Goal: Task Accomplishment & Management: Use online tool/utility

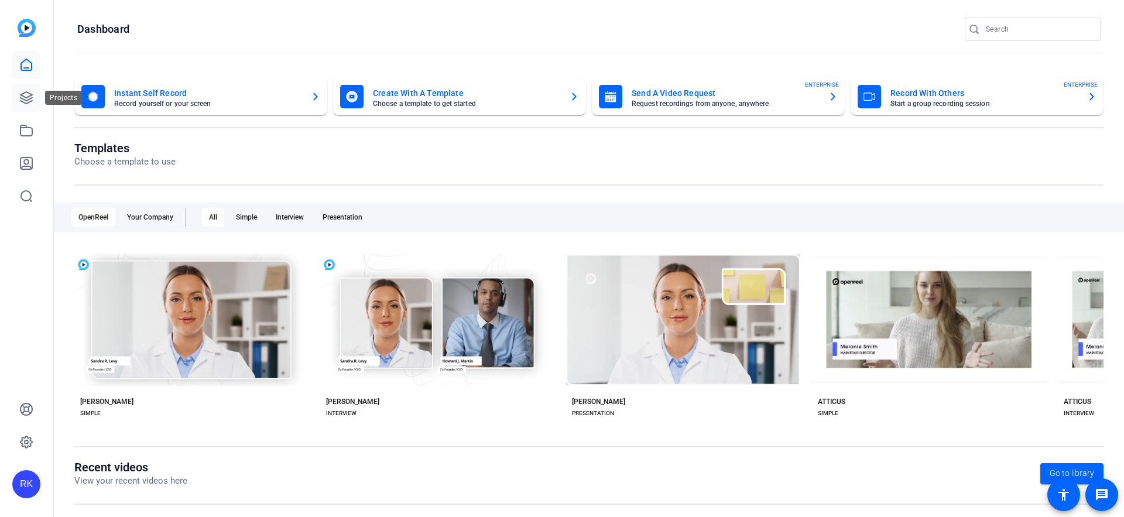
click at [27, 105] on link at bounding box center [26, 98] width 28 height 28
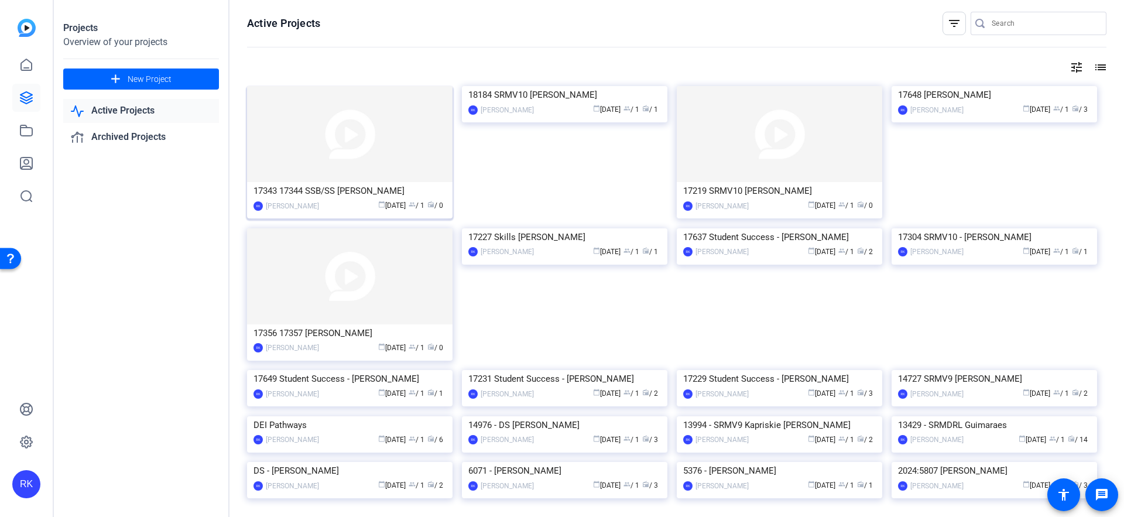
click at [340, 131] on img at bounding box center [350, 134] width 206 height 96
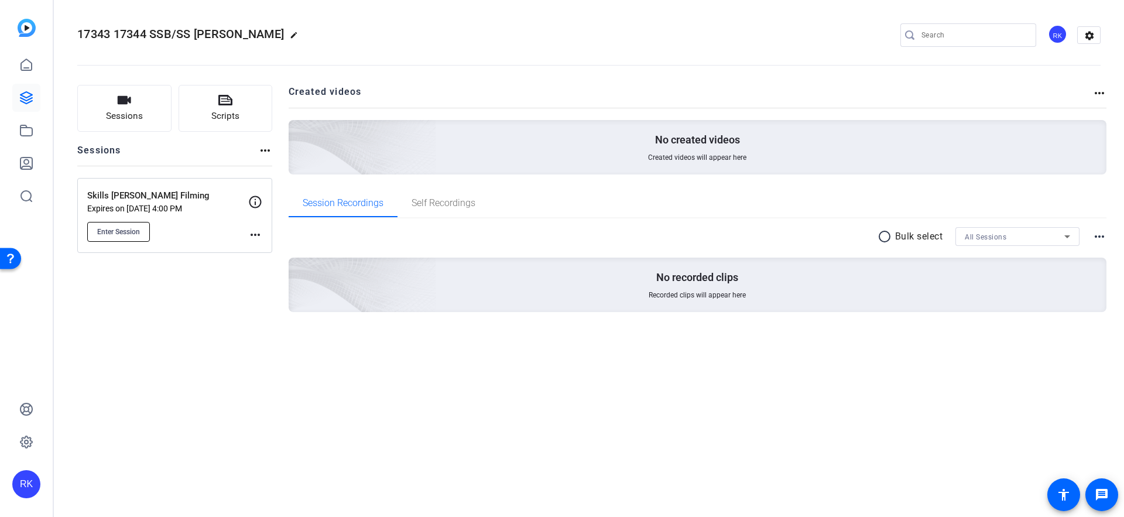
click at [129, 231] on span "Enter Session" at bounding box center [118, 231] width 43 height 9
click at [261, 232] on mat-icon "more_horiz" at bounding box center [255, 235] width 14 height 14
click at [256, 204] on div at bounding box center [562, 258] width 1124 height 517
click at [256, 199] on icon at bounding box center [255, 202] width 14 height 14
click at [255, 237] on mat-icon "more_horiz" at bounding box center [255, 235] width 14 height 14
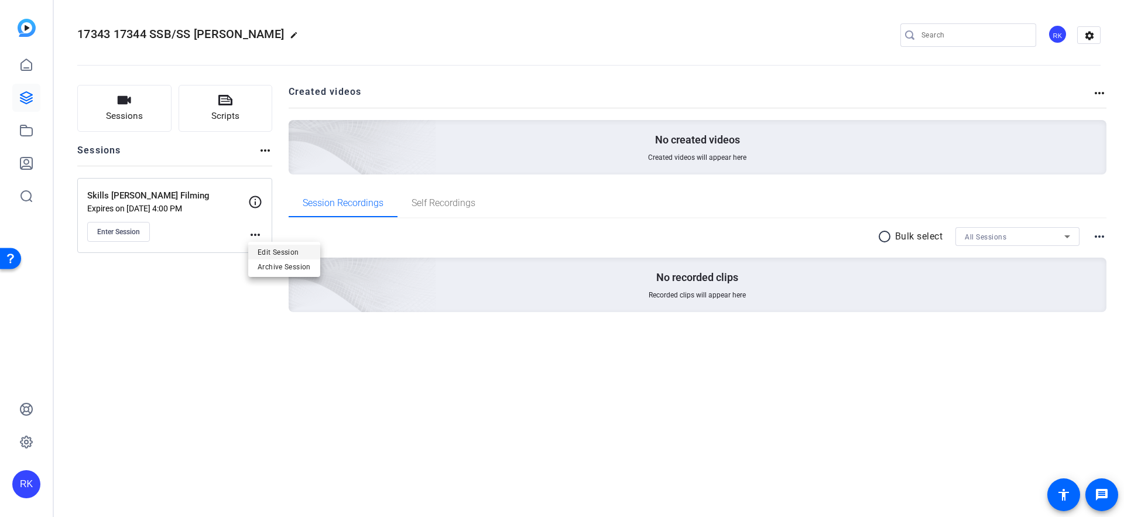
click at [274, 251] on span "Edit Session" at bounding box center [284, 252] width 53 height 14
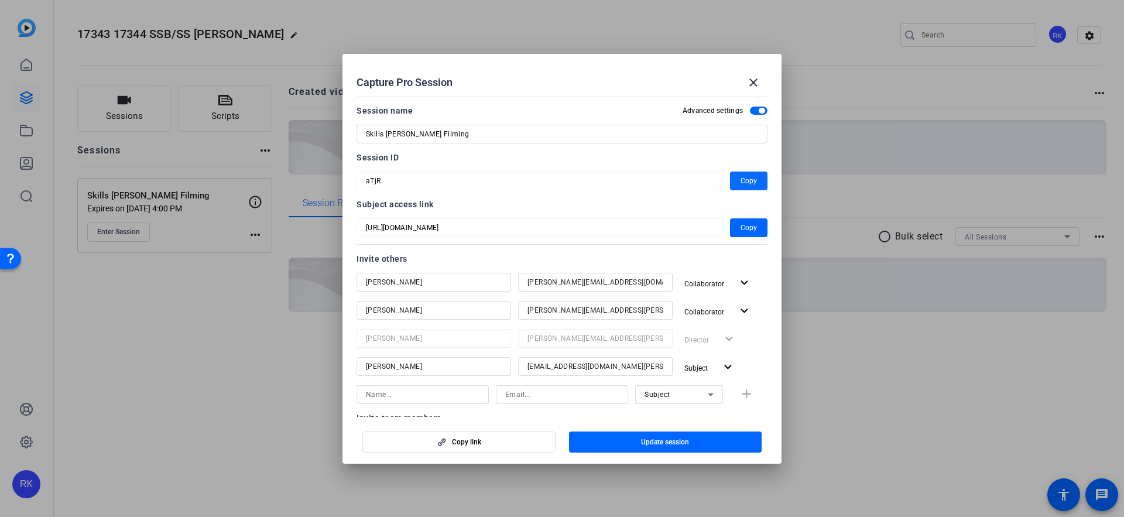
click at [739, 182] on span "button" at bounding box center [748, 181] width 37 height 28
click at [743, 230] on span "Copy" at bounding box center [749, 228] width 16 height 14
click at [755, 81] on mat-icon "close" at bounding box center [754, 83] width 14 height 14
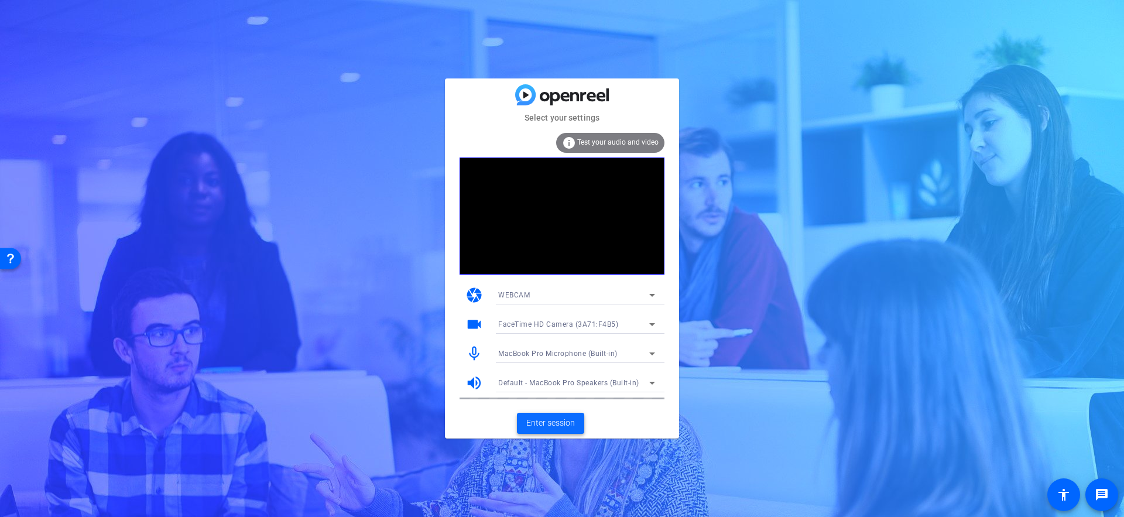
click at [552, 425] on span "Enter session" at bounding box center [550, 423] width 49 height 12
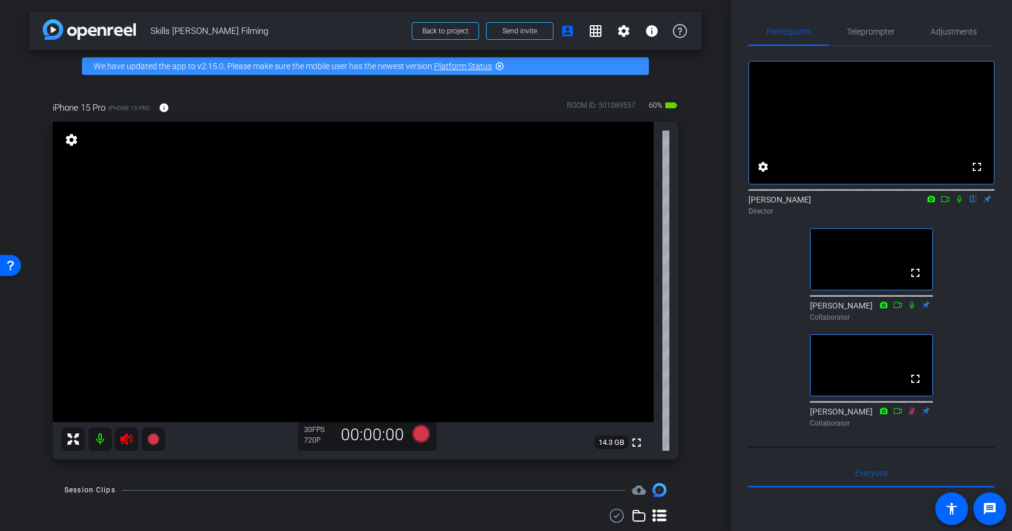
click at [124, 439] on icon at bounding box center [126, 439] width 12 height 12
click at [940, 32] on span "Adjustments" at bounding box center [953, 32] width 46 height 8
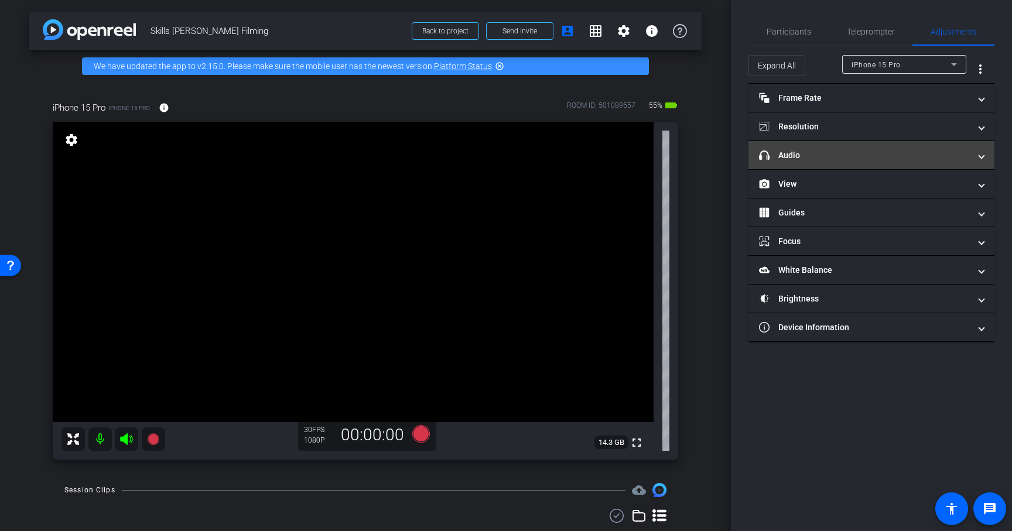
click at [831, 151] on mat-panel-title "headphone icon Audio" at bounding box center [864, 155] width 211 height 12
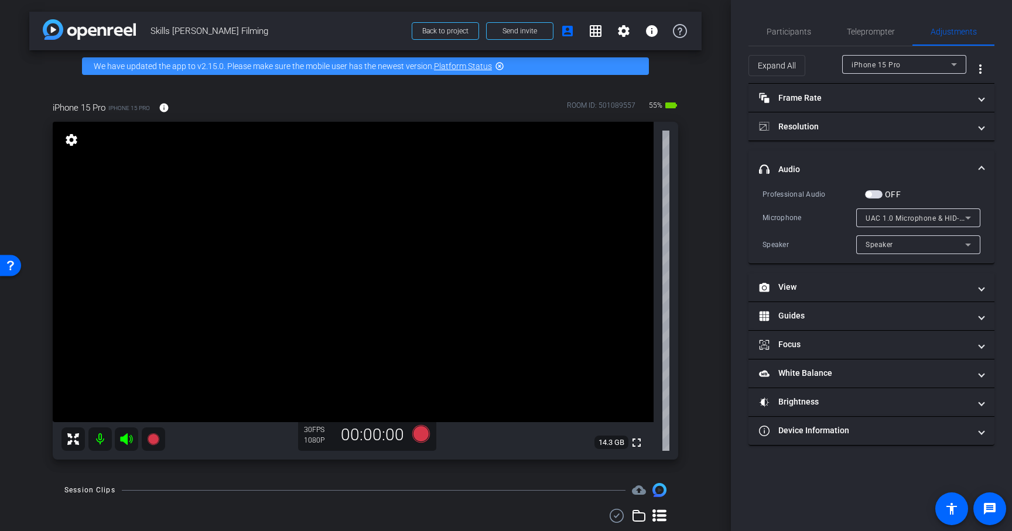
click at [873, 193] on span "button" at bounding box center [874, 194] width 18 height 8
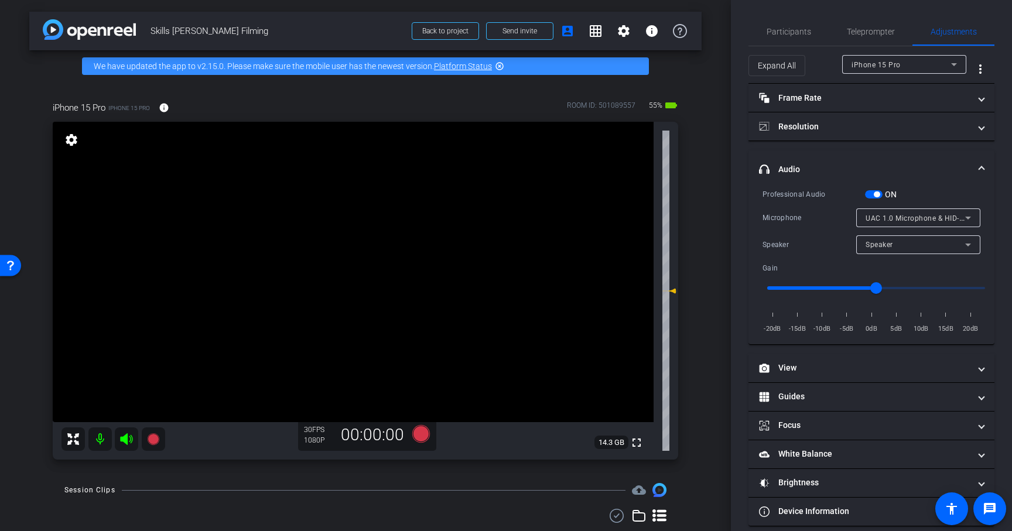
click at [971, 215] on icon at bounding box center [968, 218] width 14 height 14
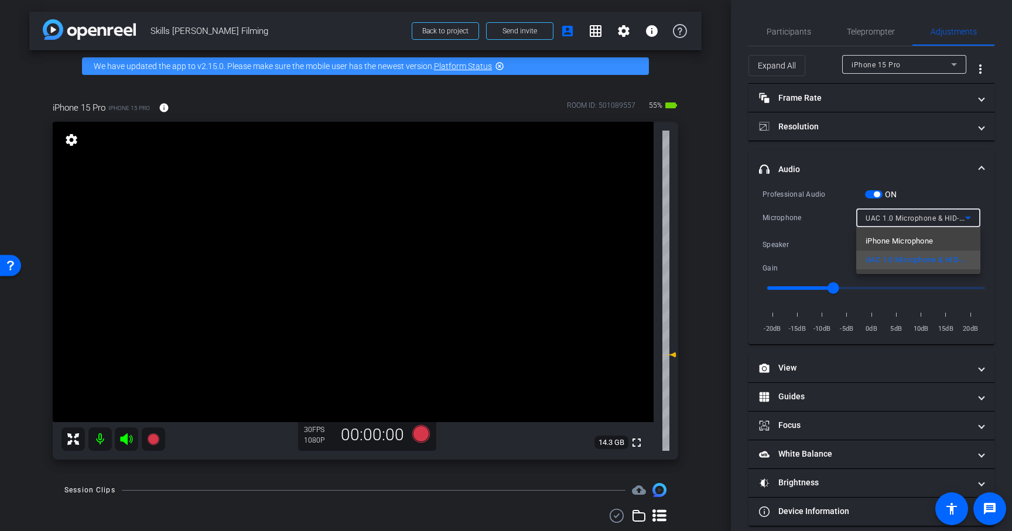
click at [988, 213] on div at bounding box center [506, 265] width 1012 height 531
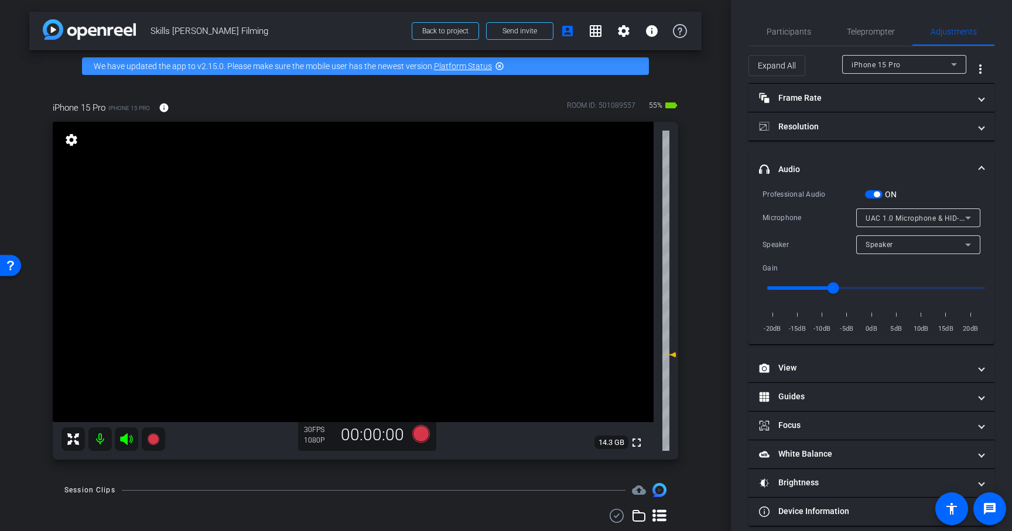
type input "-6"
click at [803, 37] on span "Participants" at bounding box center [788, 32] width 45 height 28
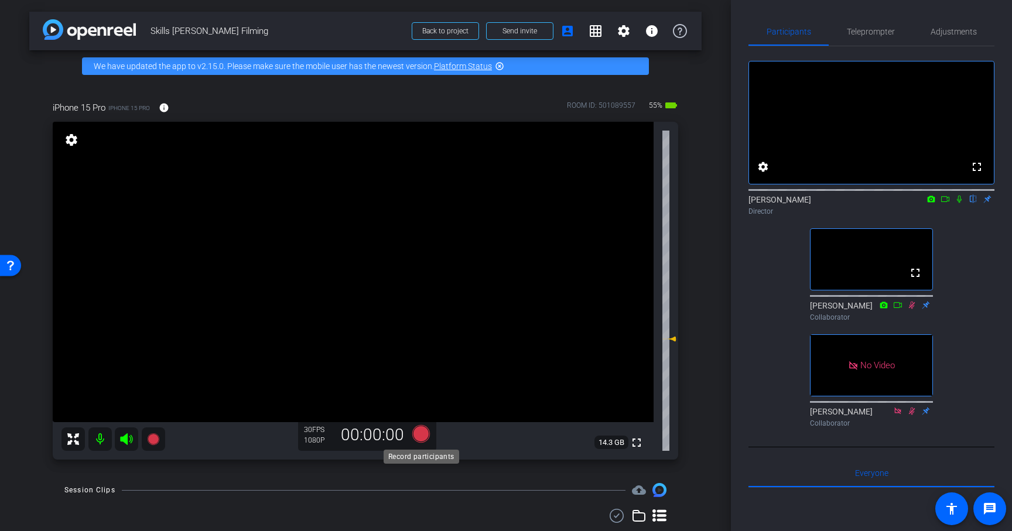
click at [423, 439] on icon at bounding box center [421, 434] width 18 height 18
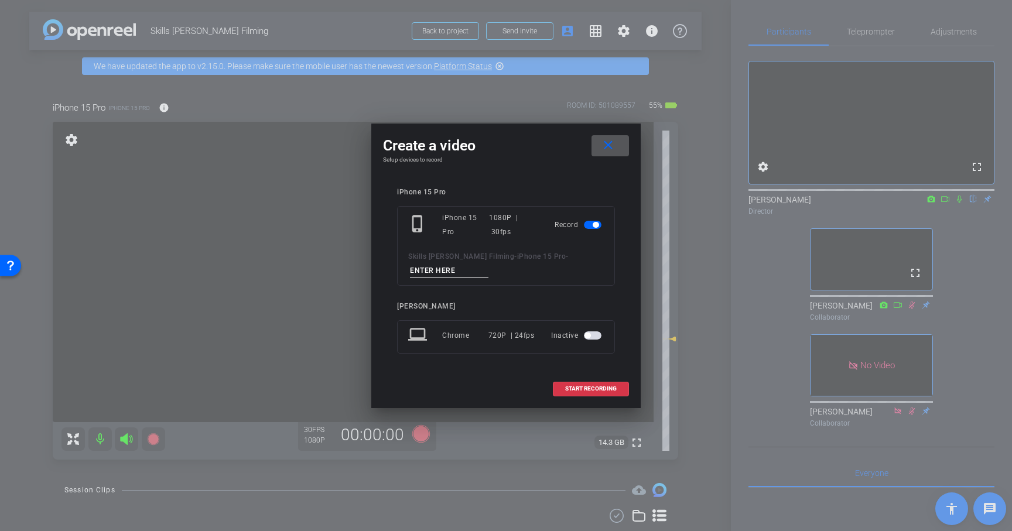
click at [421, 268] on input at bounding box center [449, 270] width 78 height 15
type input "F"
type input "Video 1"
click at [576, 389] on span "START RECORDING" at bounding box center [591, 389] width 52 height 6
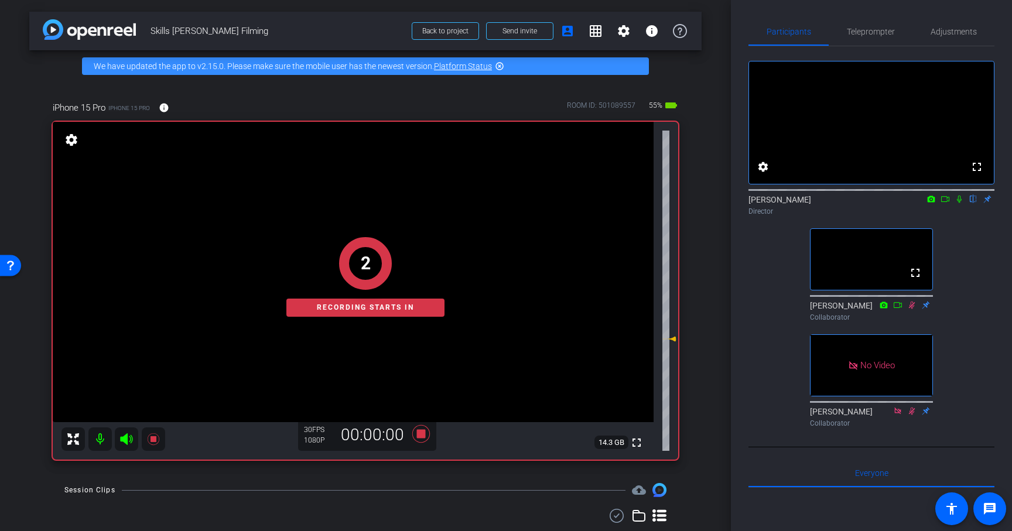
click at [960, 203] on icon at bounding box center [959, 200] width 5 height 8
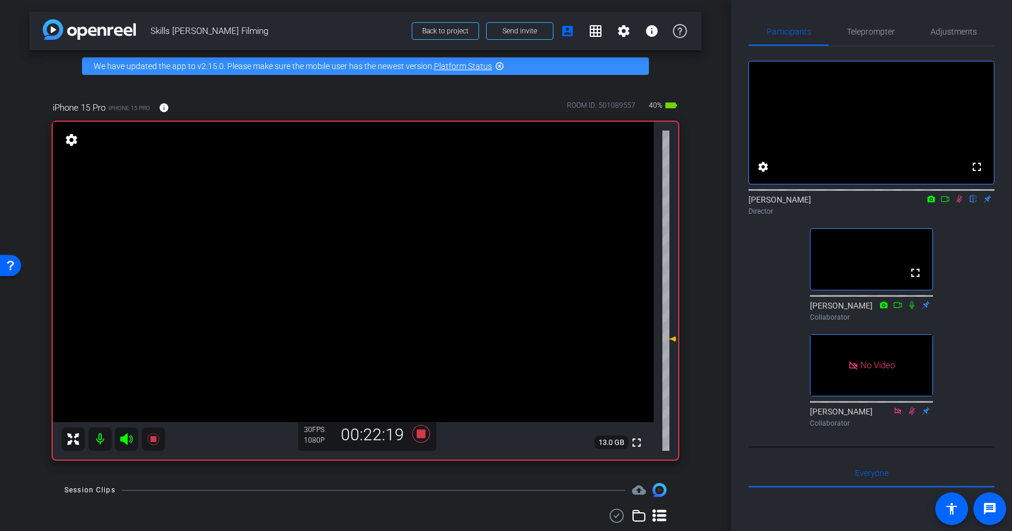
click at [960, 203] on icon at bounding box center [958, 199] width 9 height 8
click at [959, 203] on icon at bounding box center [958, 199] width 9 height 8
click at [961, 203] on icon at bounding box center [958, 199] width 9 height 8
click at [959, 203] on icon at bounding box center [958, 199] width 9 height 8
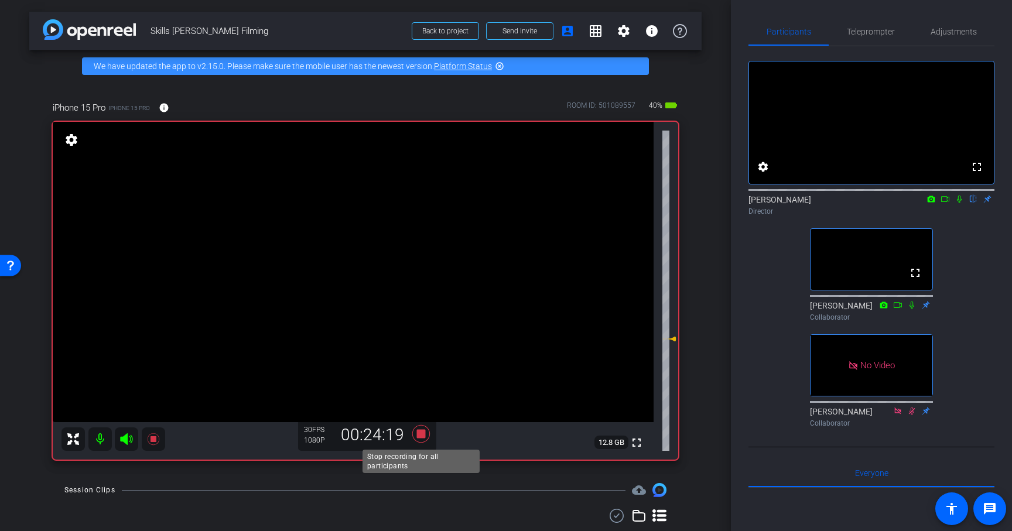
click at [423, 437] on icon at bounding box center [421, 434] width 18 height 18
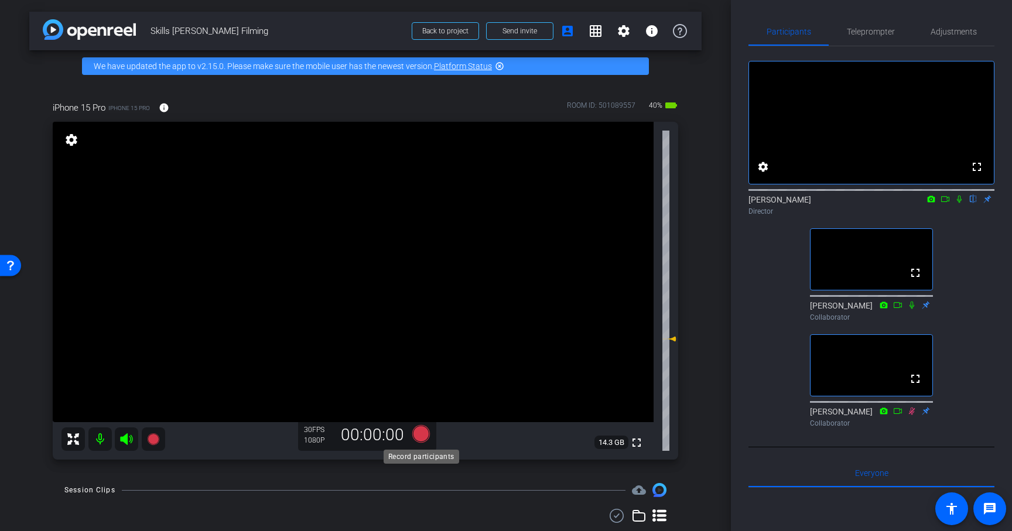
click at [417, 436] on icon at bounding box center [421, 434] width 18 height 18
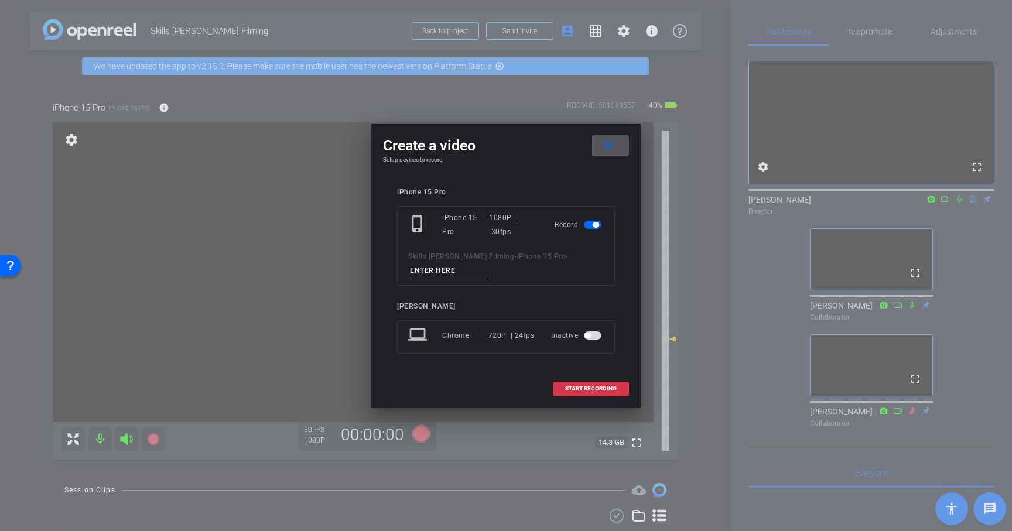
click at [451, 271] on input at bounding box center [449, 270] width 78 height 15
type input "Intro"
click at [602, 391] on span "START RECORDING" at bounding box center [591, 389] width 52 height 6
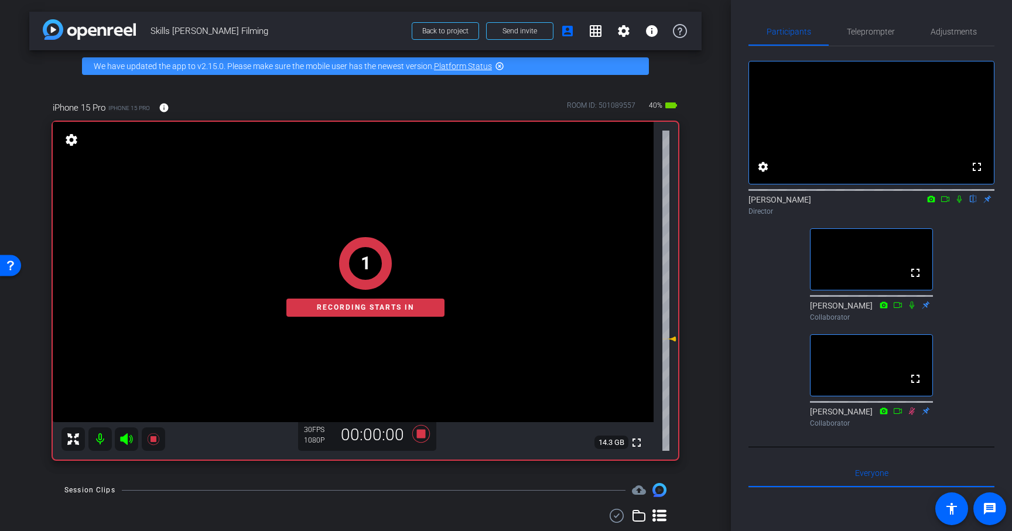
click at [960, 203] on icon at bounding box center [958, 199] width 9 height 8
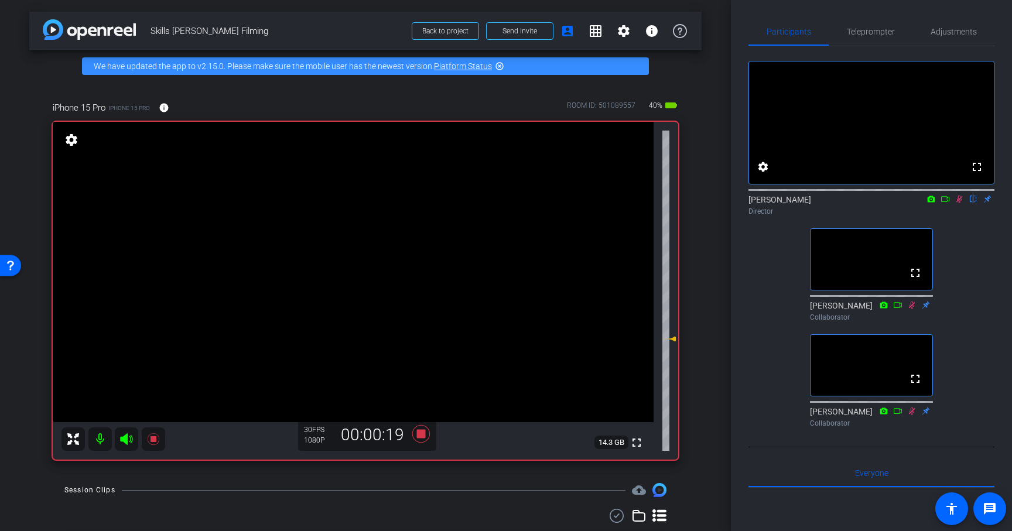
click at [959, 203] on icon at bounding box center [959, 200] width 6 height 8
click at [419, 436] on icon at bounding box center [421, 434] width 18 height 18
